Goal: Navigation & Orientation: Find specific page/section

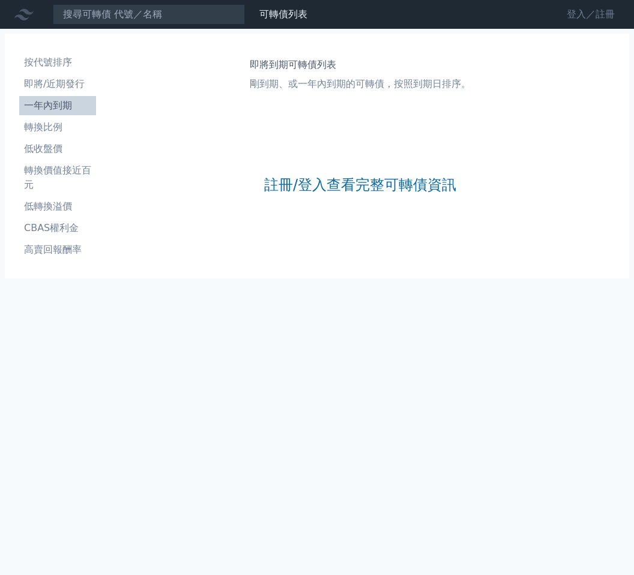
click at [566, 19] on link "登入／註冊" at bounding box center [590, 14] width 67 height 19
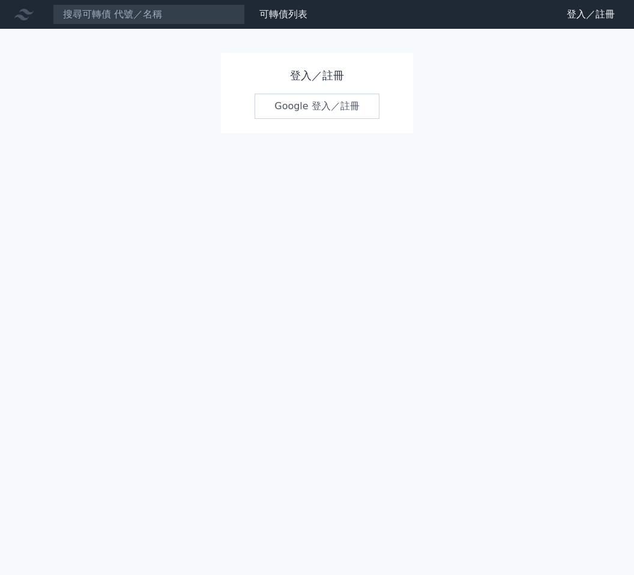
click at [310, 104] on link "Google 登入／註冊" at bounding box center [316, 106] width 125 height 25
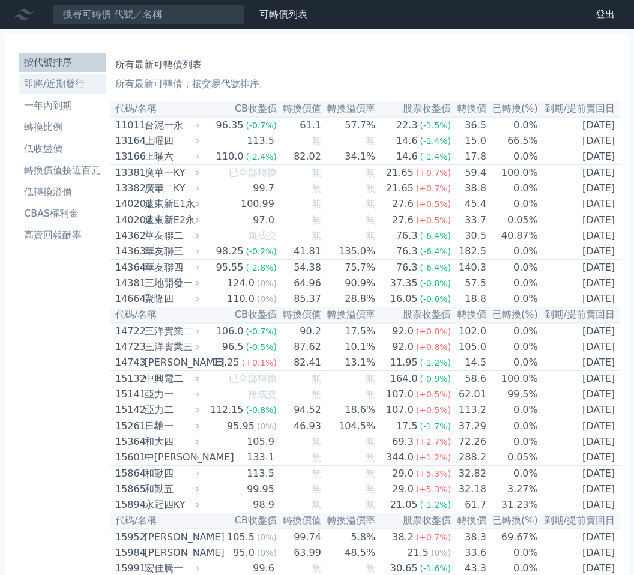
click at [59, 84] on li "即將/近期發行" at bounding box center [62, 84] width 86 height 14
